Goal: Task Accomplishment & Management: Manage account settings

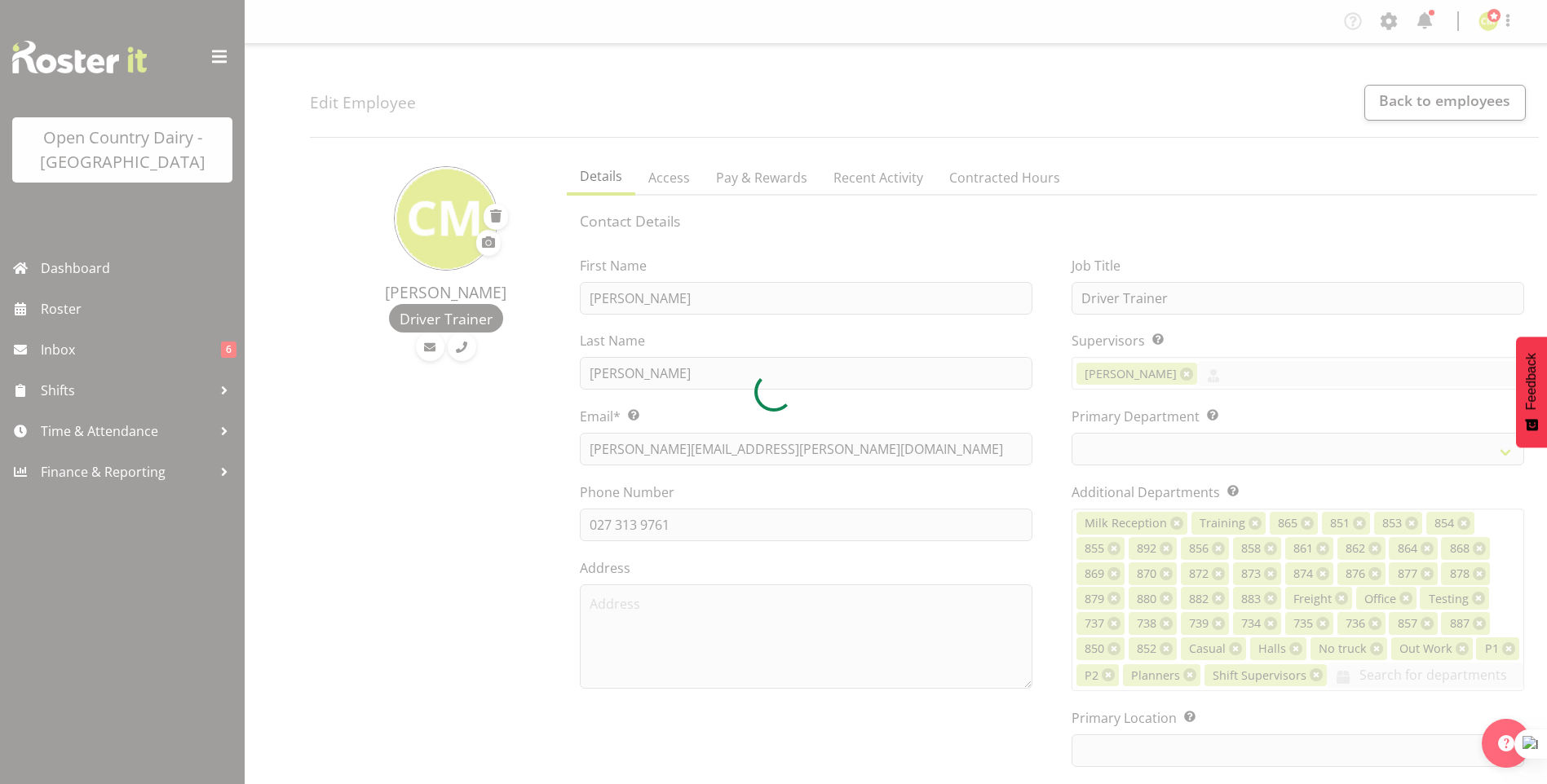
select select "TimelineWeek"
select select
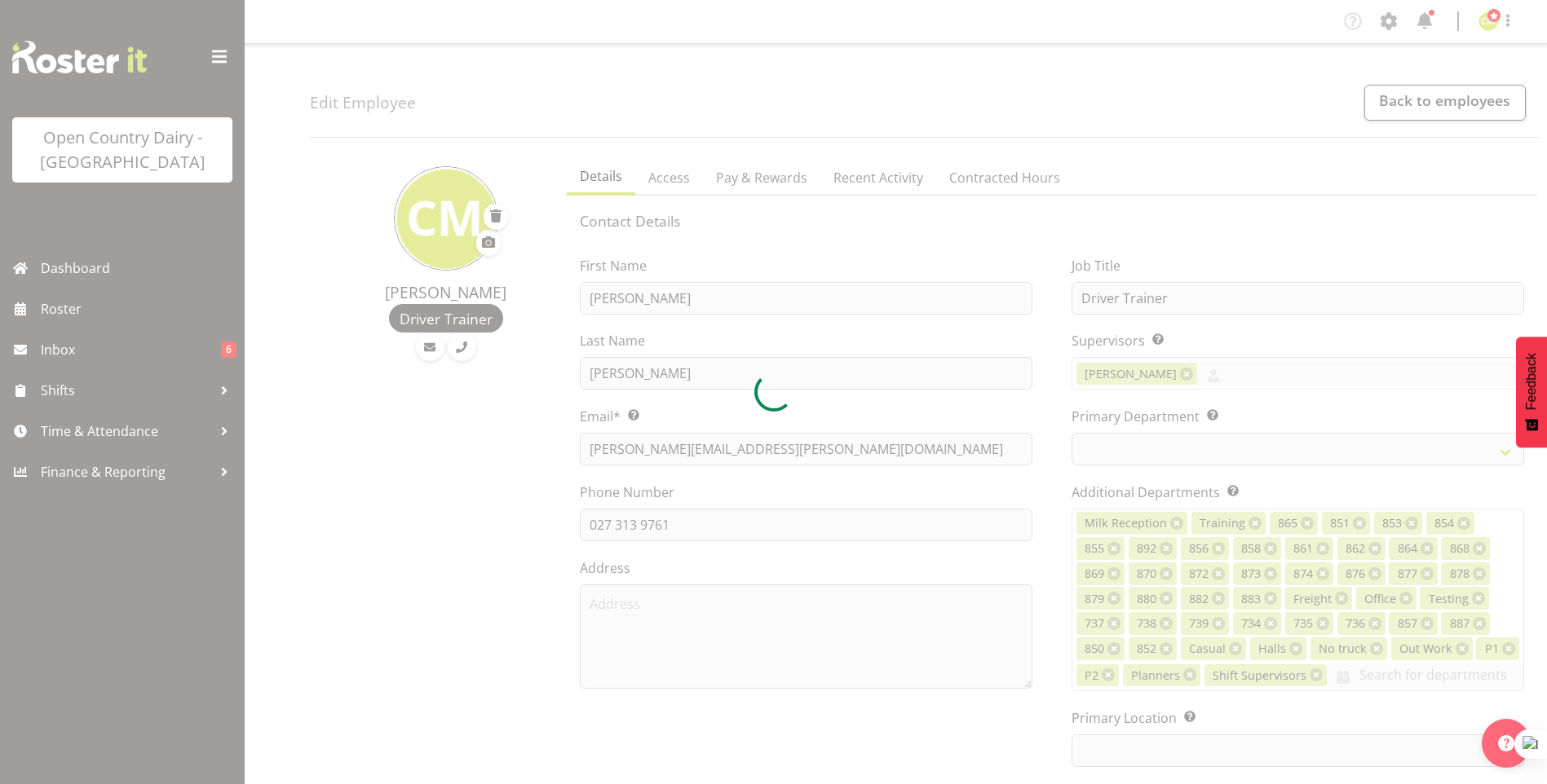
select select
select select "990"
select select "699"
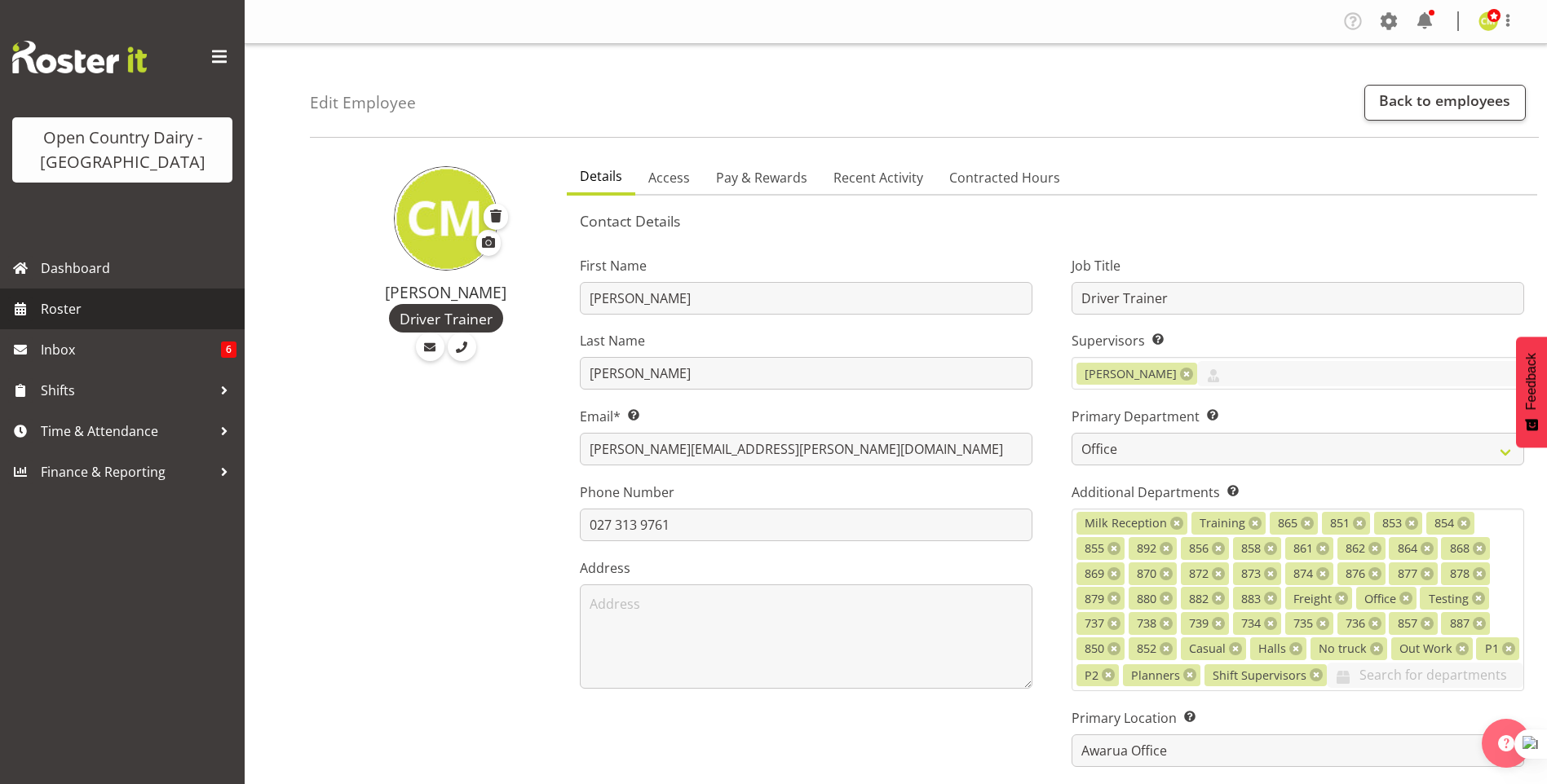
click at [61, 311] on span "Roster" at bounding box center [138, 309] width 196 height 25
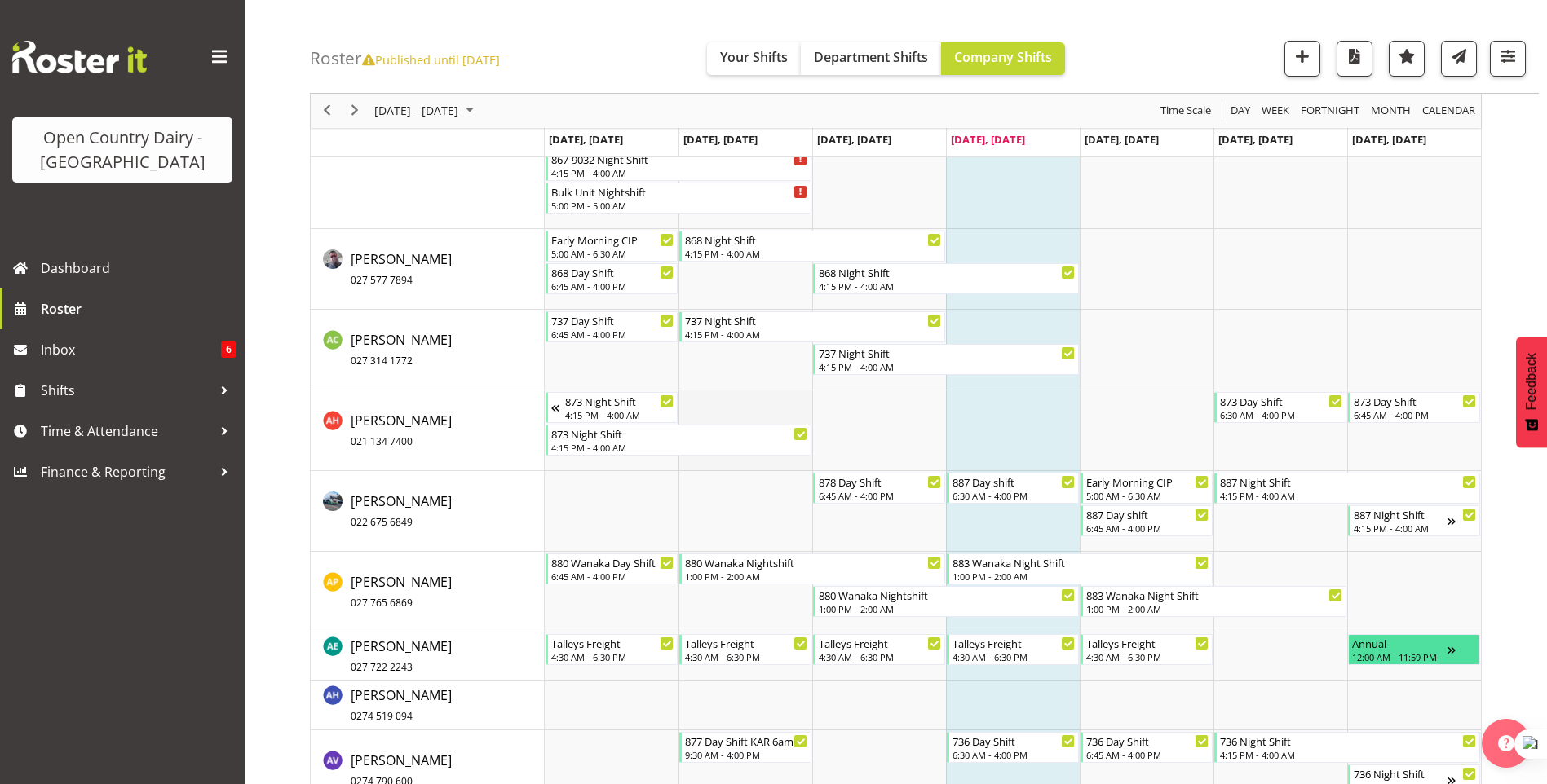
scroll to position [897, 0]
